Goal: Leave review/rating

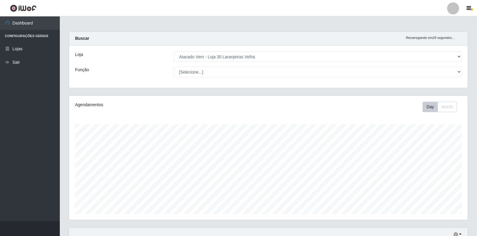
select select "495"
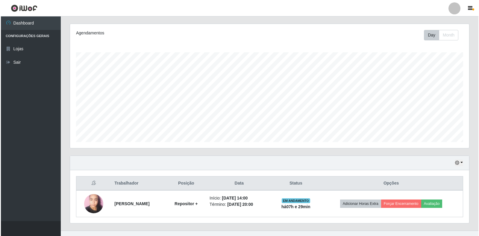
scroll to position [81, 0]
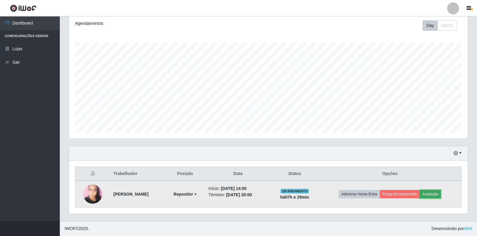
click at [438, 195] on button "Avaliação" at bounding box center [430, 194] width 21 height 8
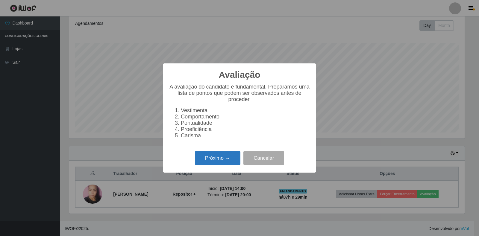
click at [228, 159] on button "Próximo →" at bounding box center [217, 158] width 45 height 14
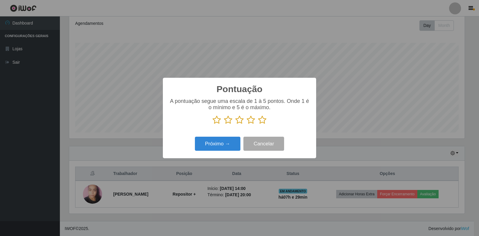
scroll to position [299198, 298927]
click at [261, 121] on icon at bounding box center [262, 120] width 8 height 9
click at [258, 125] on input "radio" at bounding box center [258, 125] width 0 height 0
click at [222, 145] on button "Próximo →" at bounding box center [217, 144] width 45 height 14
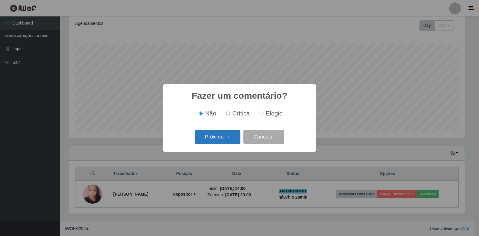
click at [227, 141] on button "Próximo →" at bounding box center [217, 137] width 45 height 14
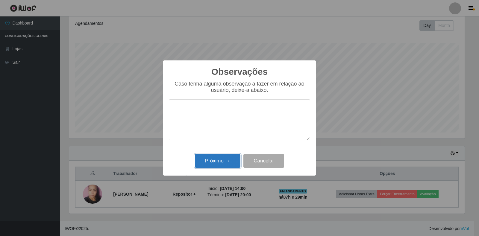
click at [223, 161] on button "Próximo →" at bounding box center [217, 161] width 45 height 14
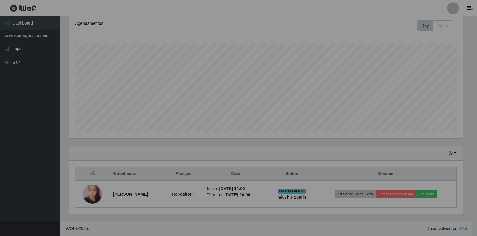
scroll to position [124, 399]
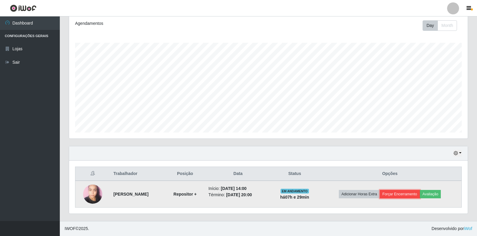
click at [404, 194] on button "Forçar Encerramento" at bounding box center [400, 194] width 40 height 8
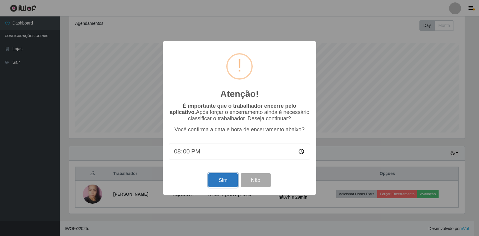
click at [218, 180] on button "Sim" at bounding box center [222, 180] width 29 height 14
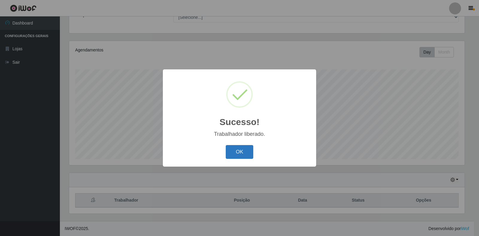
click at [247, 154] on button "OK" at bounding box center [240, 152] width 28 height 14
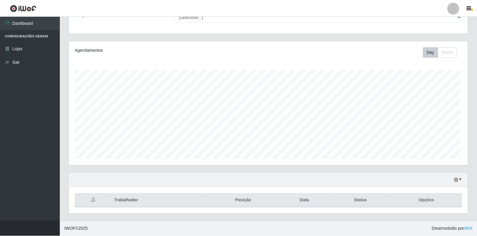
scroll to position [124, 399]
